Goal: Register for event/course

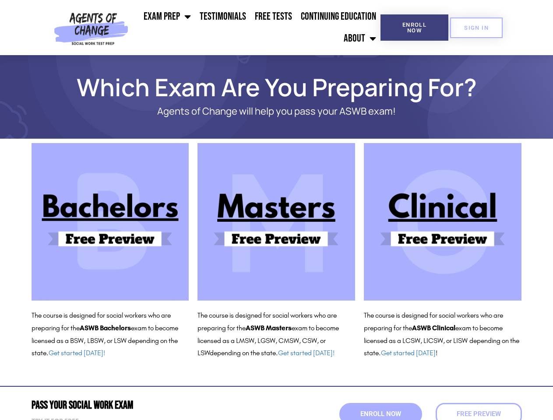
click at [256, 28] on ul "Exam Prep BSW Exam Prep: ASWB Bachelors Level Exam LMSW Exam Prep: ASWB Masters…" at bounding box center [256, 28] width 249 height 44
click at [414, 28] on span "Enroll Now" at bounding box center [415, 27] width 40 height 11
click at [476, 28] on span "SIGN IN" at bounding box center [476, 28] width 25 height 6
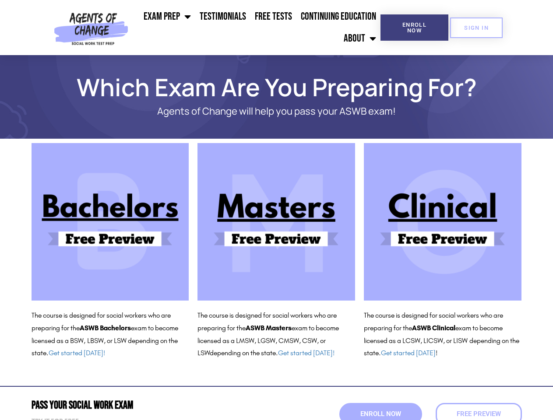
click at [381, 414] on span "Enroll Now" at bounding box center [380, 414] width 41 height 7
click at [381, 414] on span "Enroll Now" at bounding box center [380, 414] width 45 height 7
click at [479, 414] on span "Free Preview" at bounding box center [479, 414] width 44 height 7
click at [479, 414] on span "Free Preview" at bounding box center [478, 414] width 49 height 7
